Goal: Transaction & Acquisition: Purchase product/service

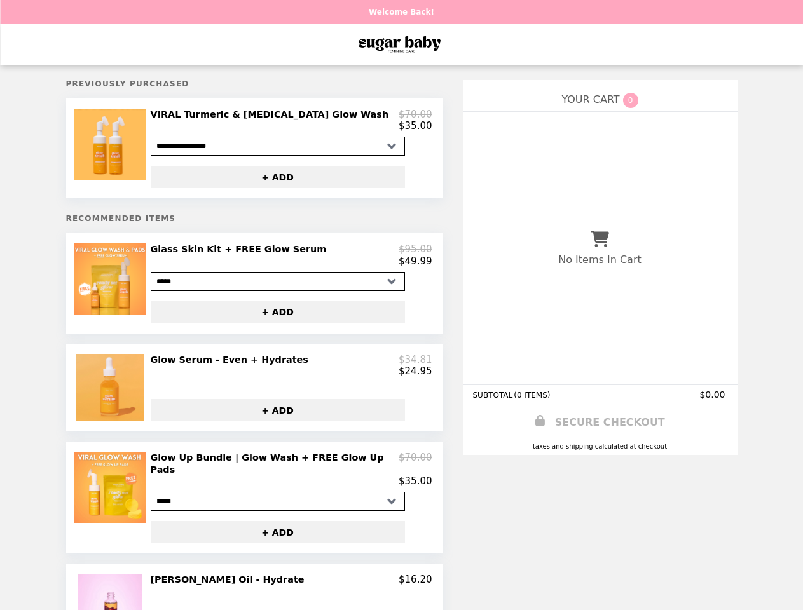
click at [119, 151] on img at bounding box center [111, 144] width 74 height 71
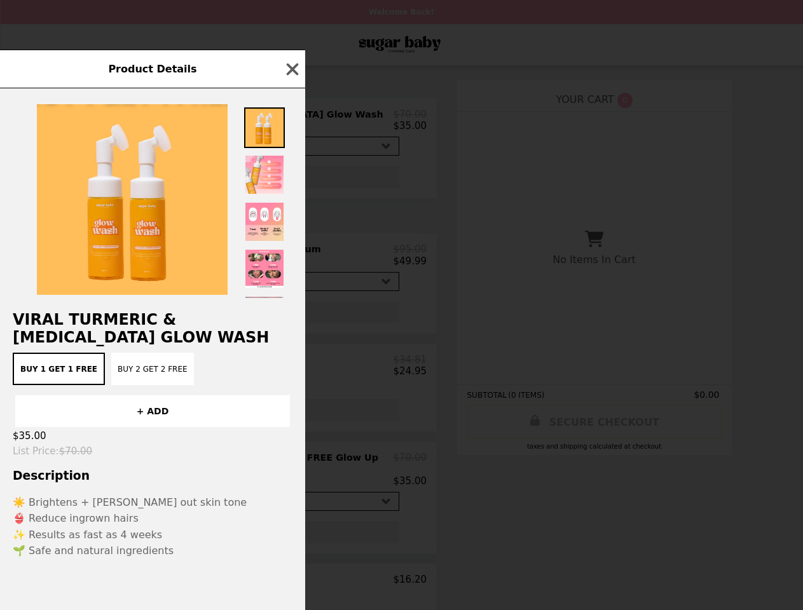
click at [290, 123] on div "Product Details VIRAL Turmeric & [MEDICAL_DATA] Glow Wash Buy 1 Get 1 Free Buy …" at bounding box center [401, 305] width 803 height 610
click at [285, 180] on div at bounding box center [152, 193] width 305 height 210
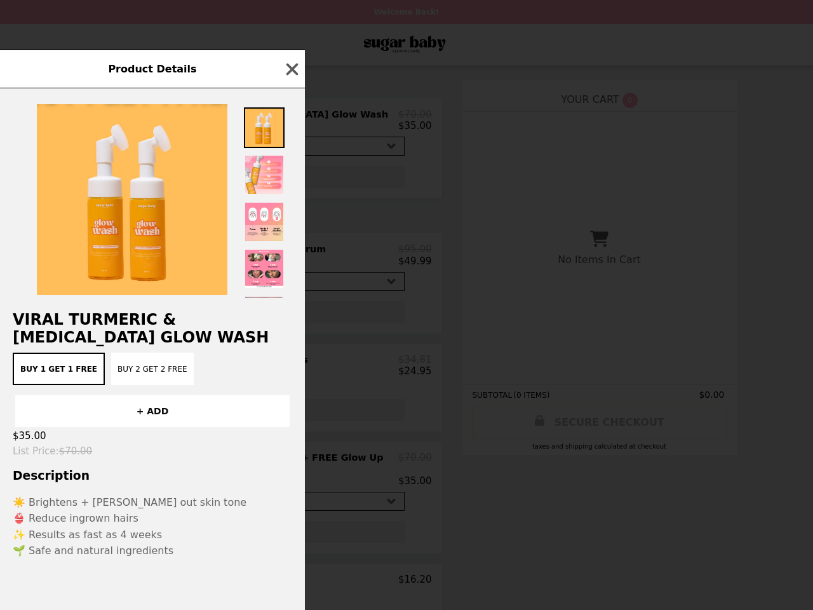
click at [119, 289] on div "Product Details VIRAL Turmeric & [MEDICAL_DATA] Glow Wash Buy 1 Get 1 Free Buy …" at bounding box center [406, 305] width 813 height 610
click at [290, 261] on div "Product Details VIRAL Turmeric & [MEDICAL_DATA] Glow Wash Buy 1 Get 1 Free Buy …" at bounding box center [406, 305] width 813 height 610
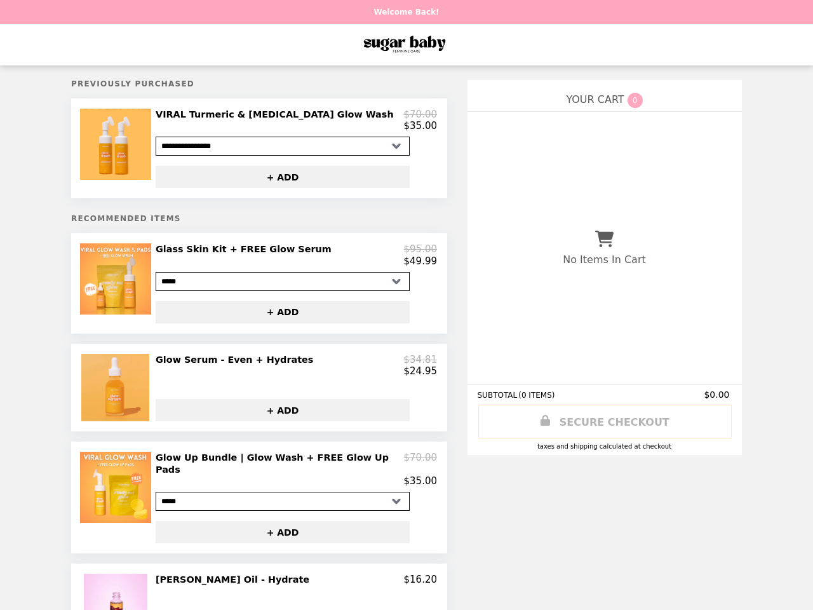
click at [119, 396] on img at bounding box center [116, 387] width 71 height 67
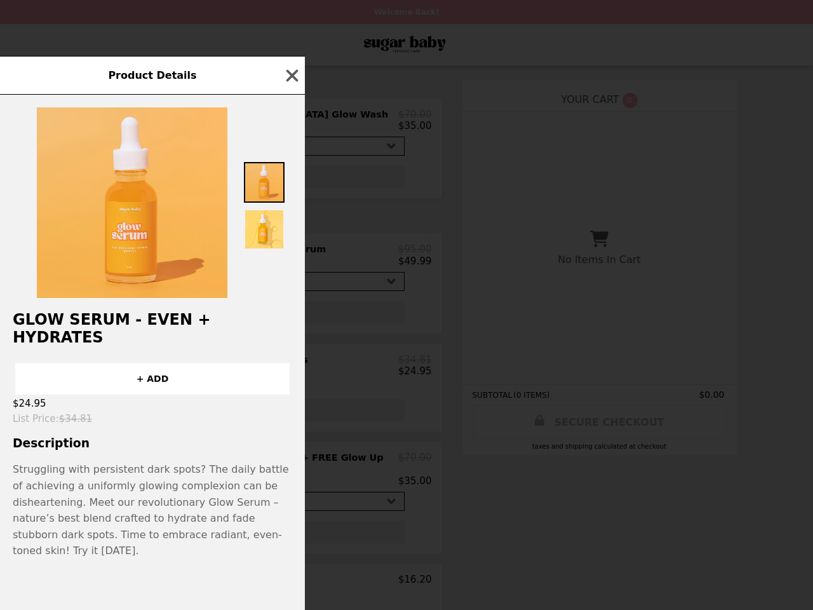
click at [290, 374] on div "Product Details Glow Serum - Even + Hydrates + ADD $24.95 List Price : $34.81 D…" at bounding box center [406, 305] width 813 height 610
click at [285, 412] on div "$24.95" at bounding box center [152, 404] width 305 height 18
click at [119, 503] on div "Product Details Glow Serum - Even + Hydrates + ADD $24.95 List Price : $34.81 D…" at bounding box center [406, 305] width 813 height 610
